Goal: Task Accomplishment & Management: Use online tool/utility

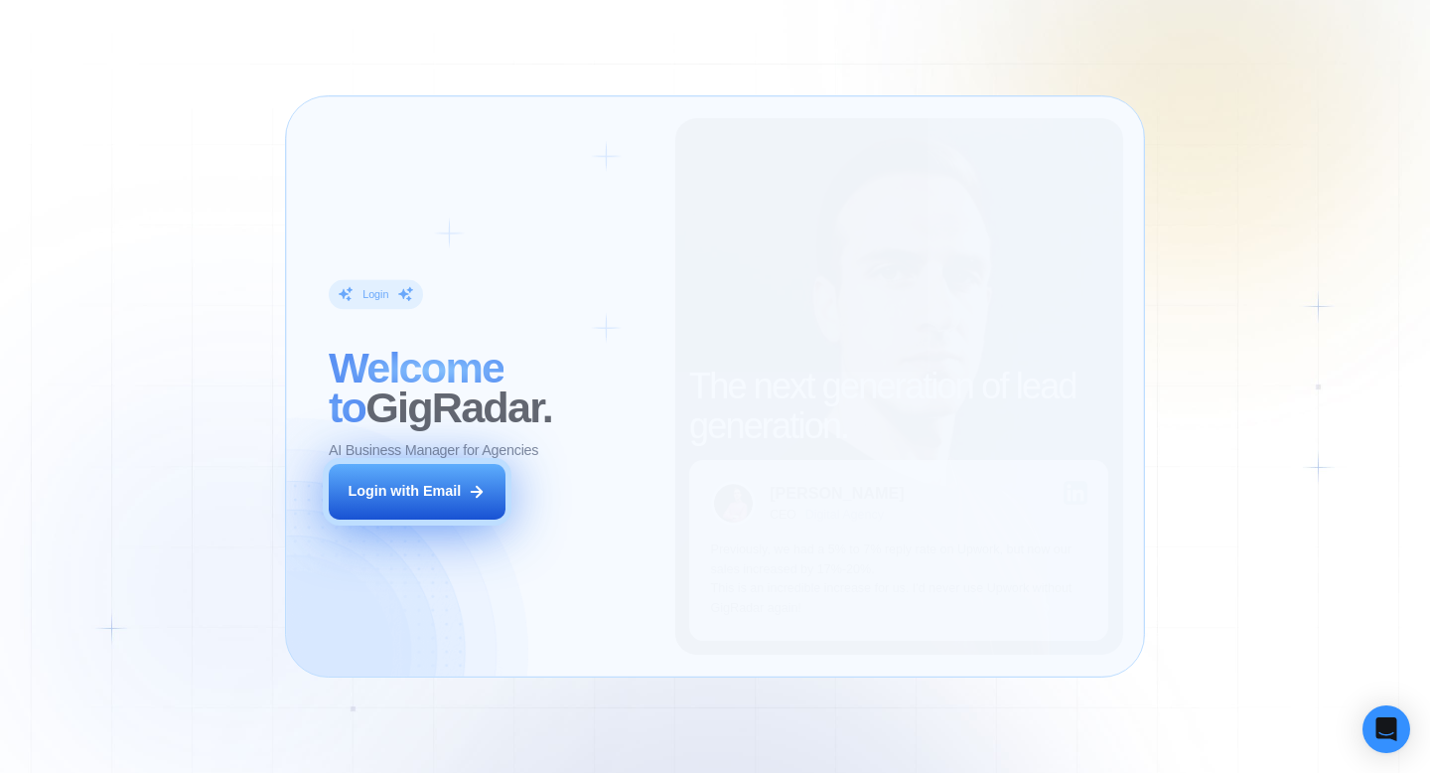
click at [457, 486] on div "Login with Email" at bounding box center [404, 492] width 113 height 20
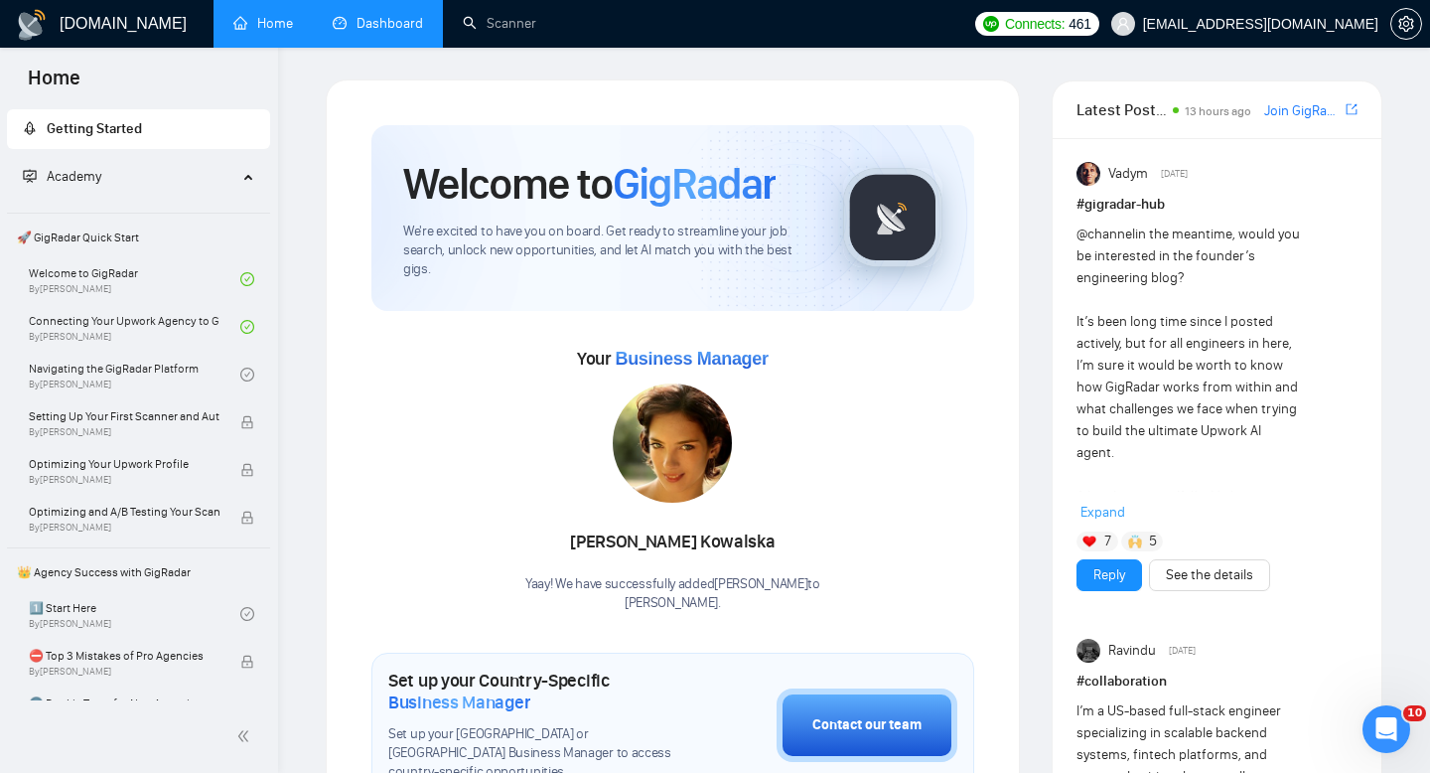
click at [395, 27] on link "Dashboard" at bounding box center [378, 23] width 90 height 17
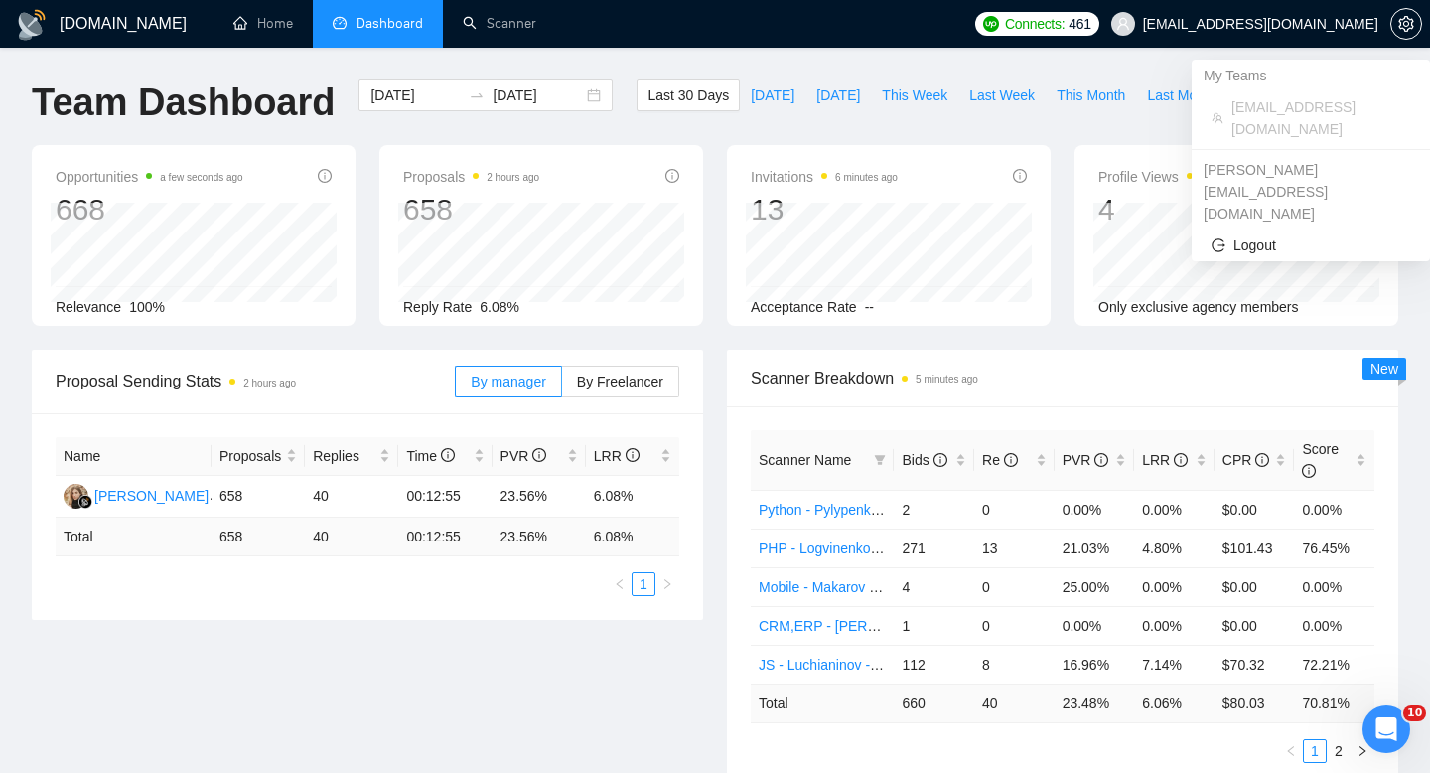
click at [1283, 24] on span "maksym@mobidev.biz" at bounding box center [1260, 24] width 235 height 0
click at [1398, 23] on icon "setting" at bounding box center [1406, 24] width 16 height 16
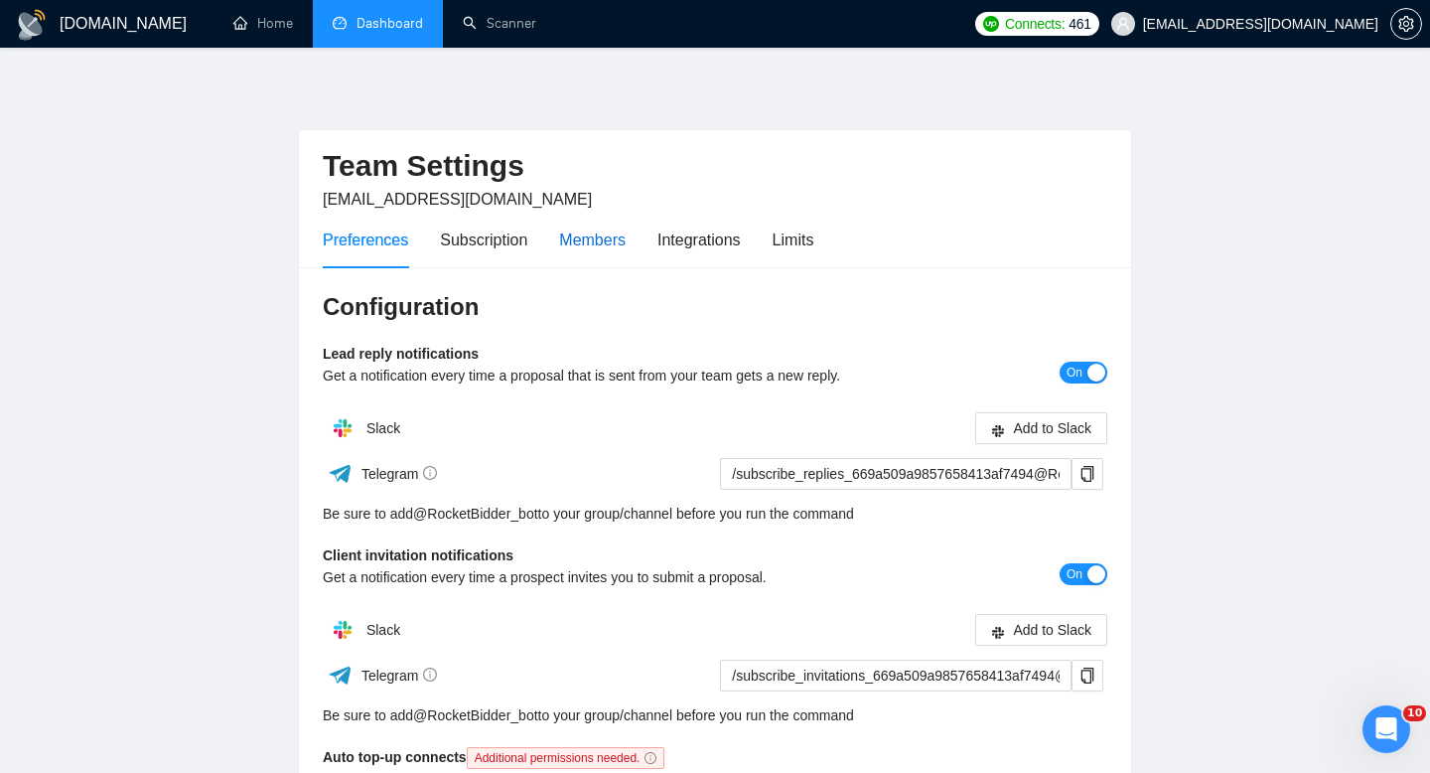
click at [586, 238] on div "Members" at bounding box center [592, 239] width 67 height 25
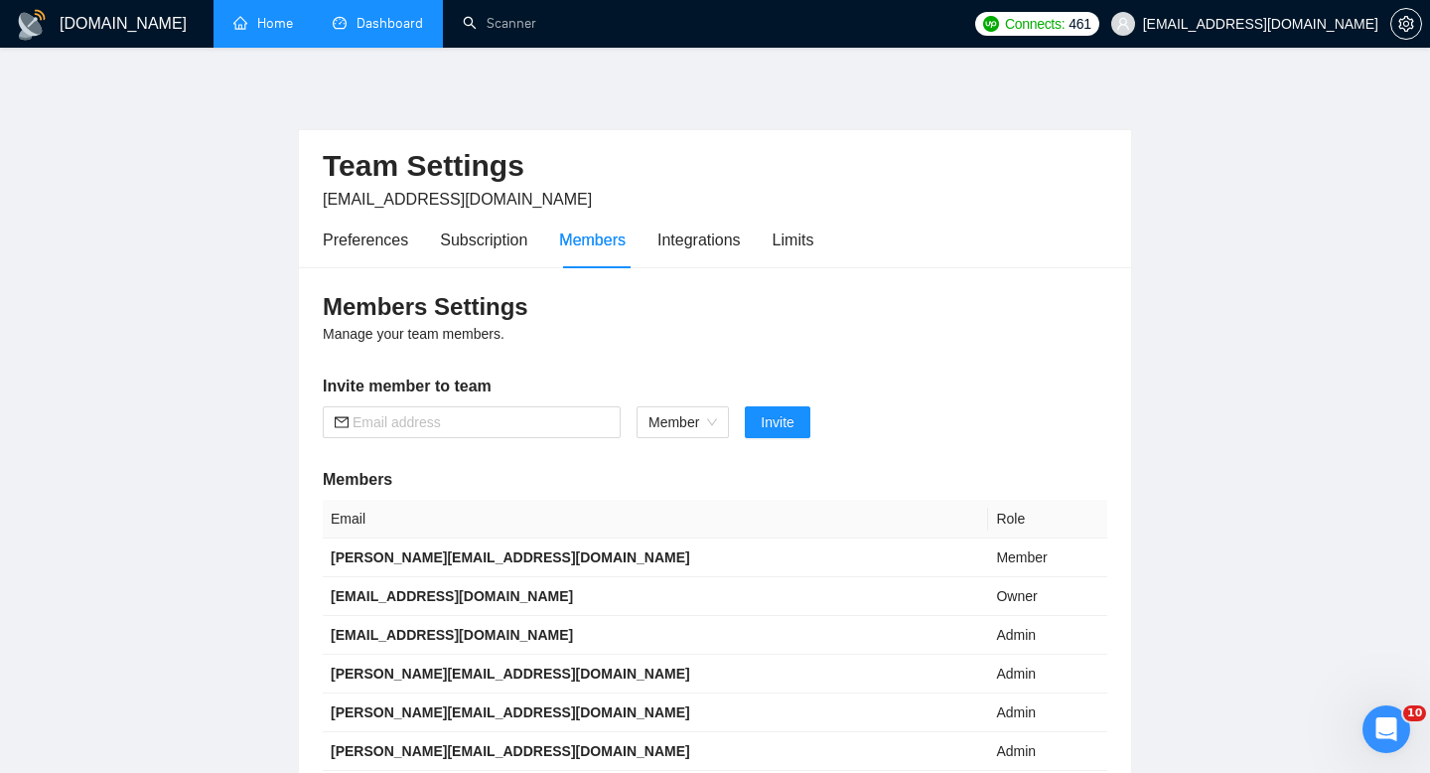
click at [267, 21] on link "Home" at bounding box center [263, 23] width 60 height 17
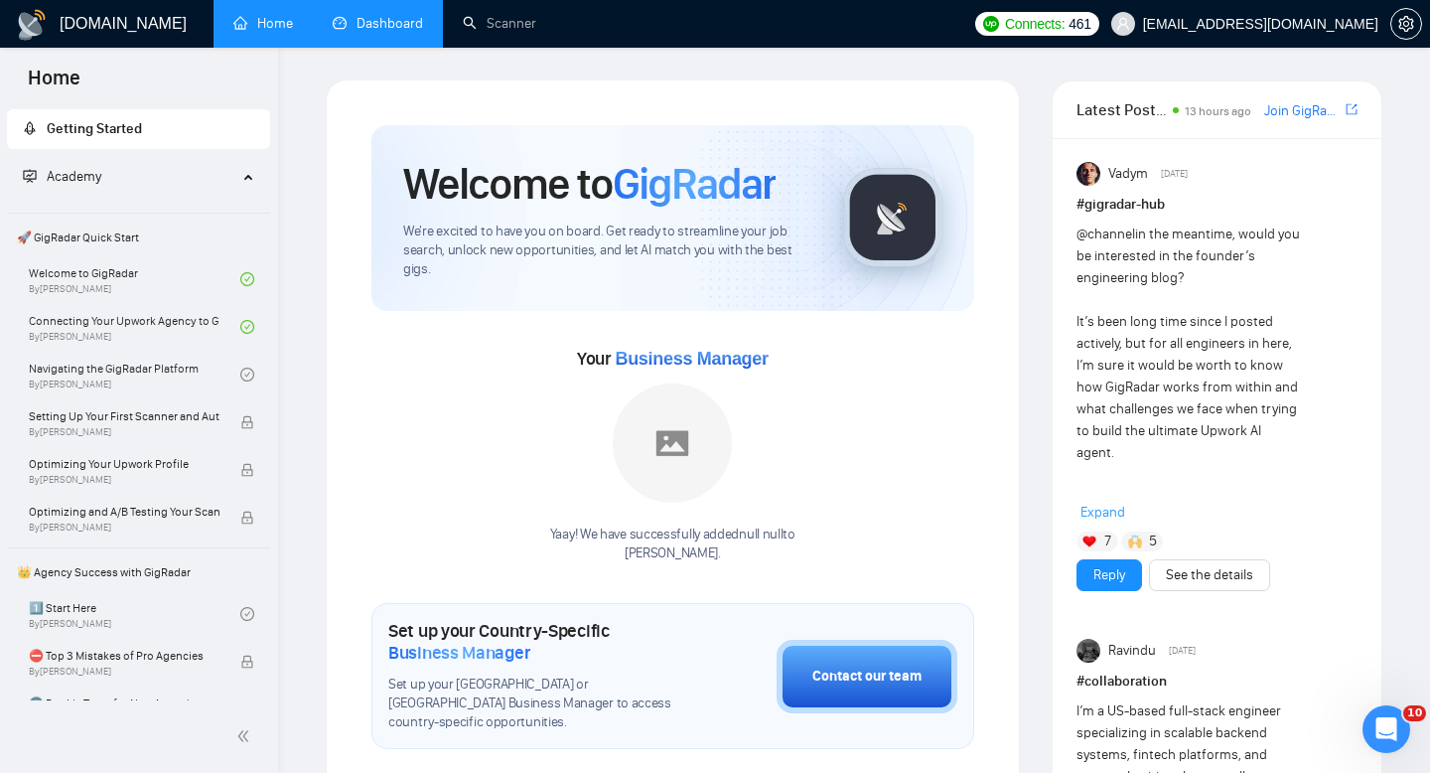
click at [98, 22] on h1 "GigRadar.io" at bounding box center [123, 24] width 127 height 48
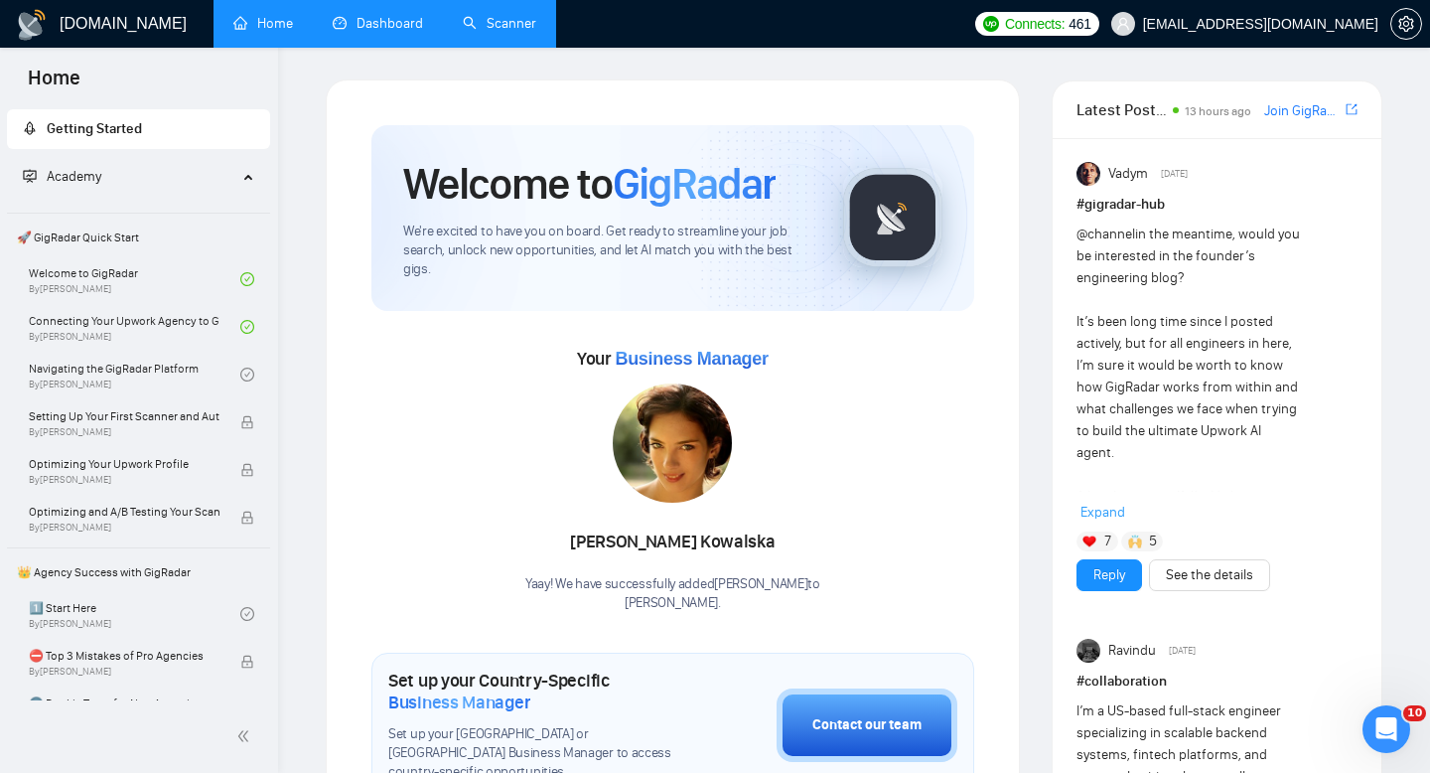
click at [510, 30] on link "Scanner" at bounding box center [499, 23] width 73 height 17
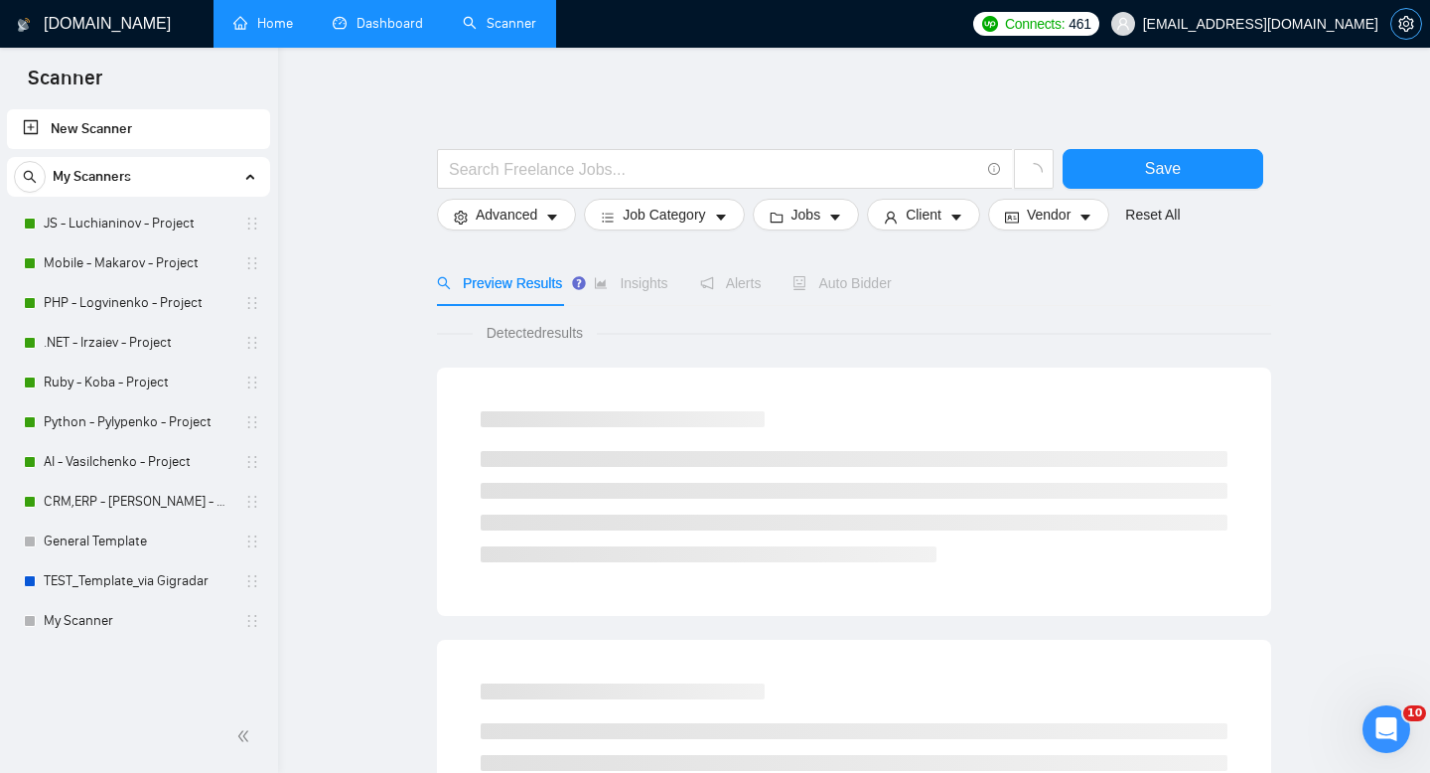
click at [1408, 20] on icon "setting" at bounding box center [1406, 24] width 16 height 16
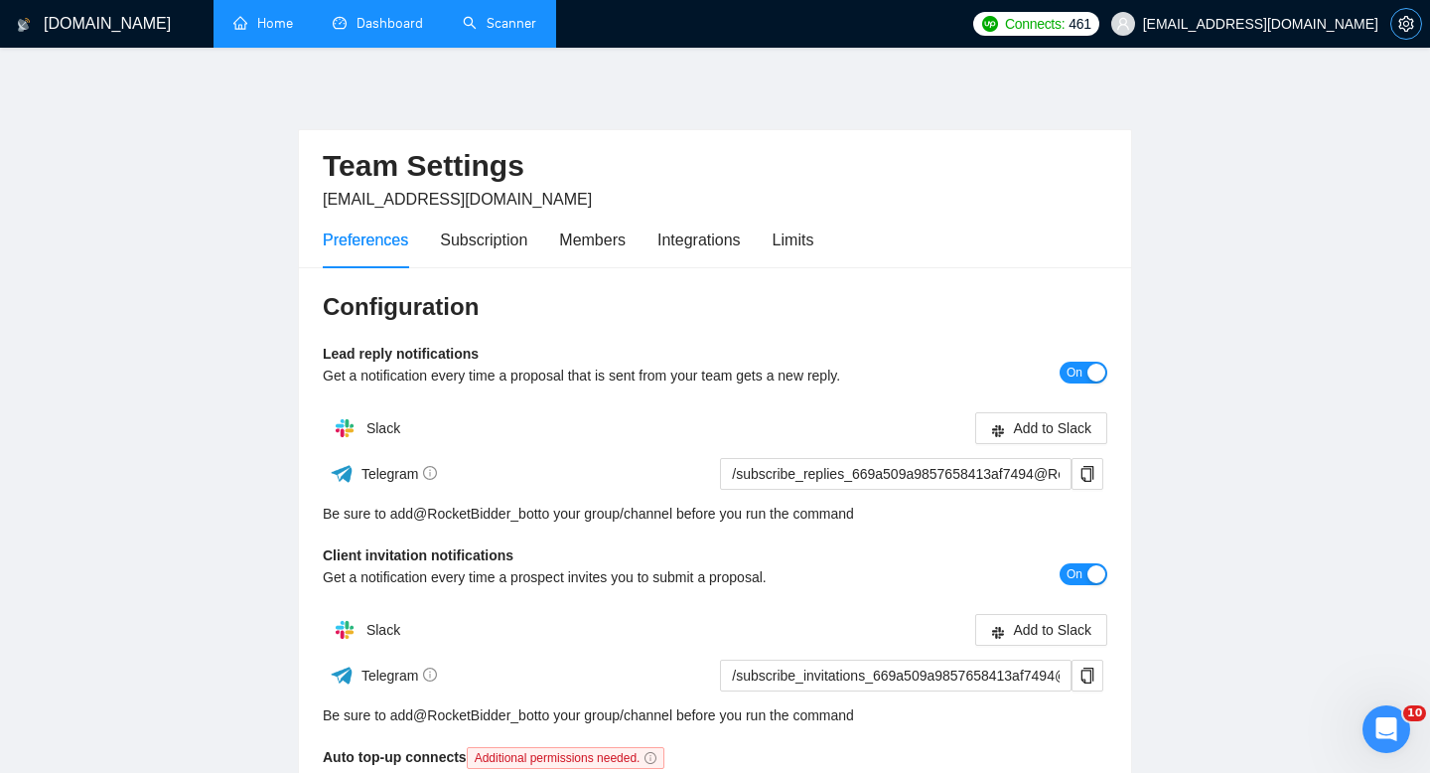
click at [1410, 22] on icon "setting" at bounding box center [1406, 24] width 16 height 16
click at [1092, 477] on icon "copy" at bounding box center [1087, 474] width 13 height 16
click at [655, 512] on div "Be sure to add @ RocketBidder_bot to your group/channel before you run the comm…" at bounding box center [715, 514] width 785 height 22
drag, startPoint x: 391, startPoint y: 511, endPoint x: 550, endPoint y: 511, distance: 158.9
click at [550, 511] on div "Be sure to add @ RocketBidder_bot to your group/channel before you run the comm…" at bounding box center [715, 514] width 785 height 22
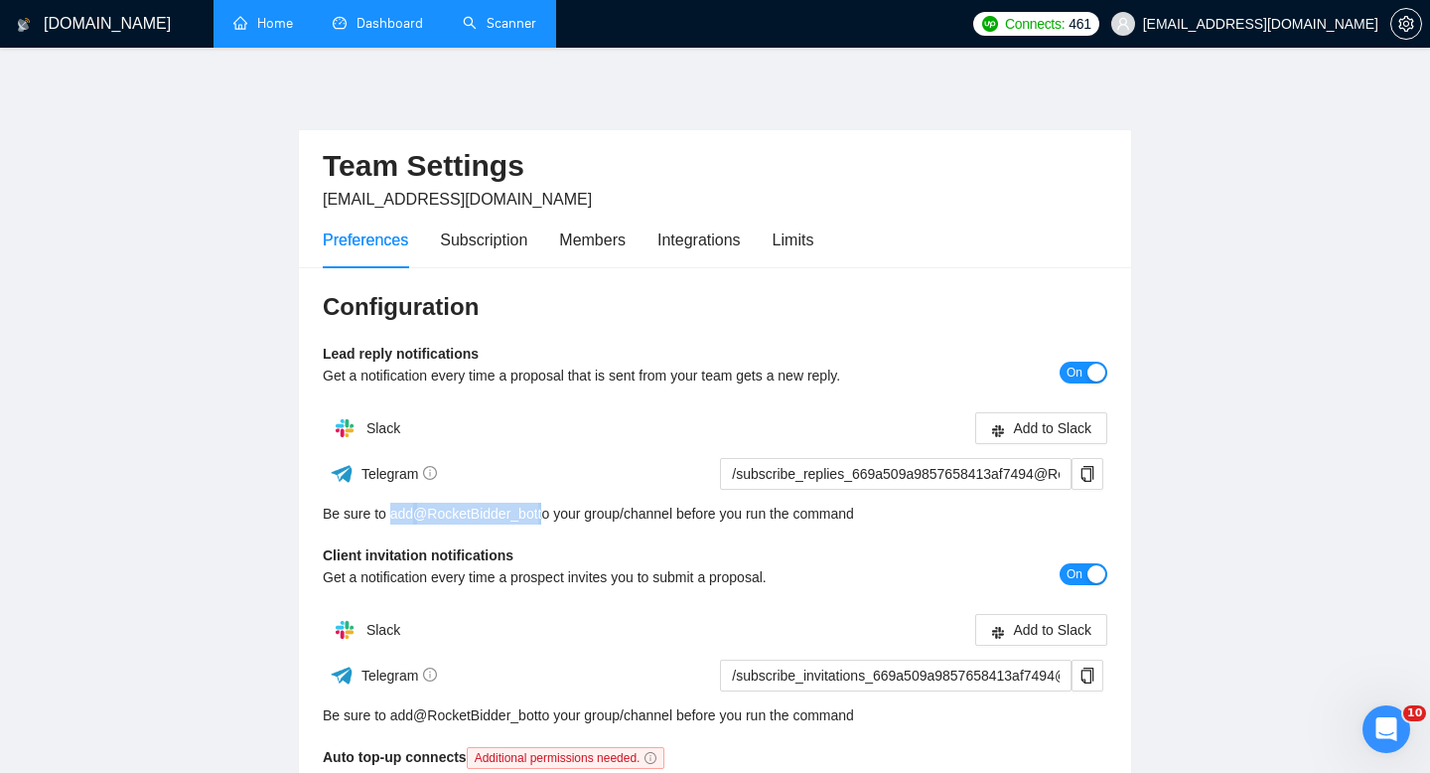
copy div "add @ RocketBidder_bot"
click at [1083, 478] on icon "copy" at bounding box center [1087, 474] width 13 height 16
